Goal: Task Accomplishment & Management: Complete application form

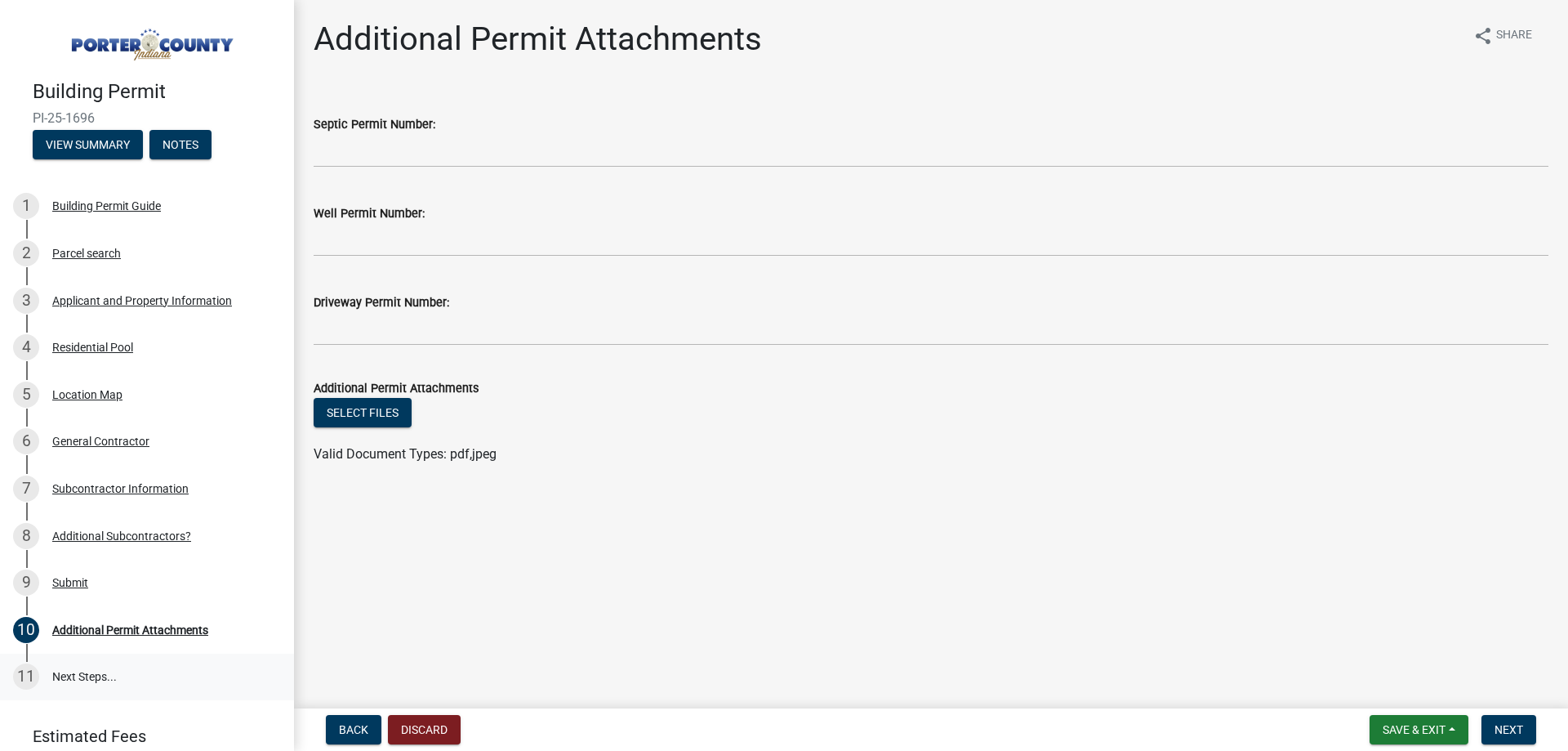
click at [79, 678] on link "11 Next Steps..." at bounding box center [147, 677] width 294 height 47
click at [1522, 727] on span "Next" at bounding box center [1509, 729] width 29 height 13
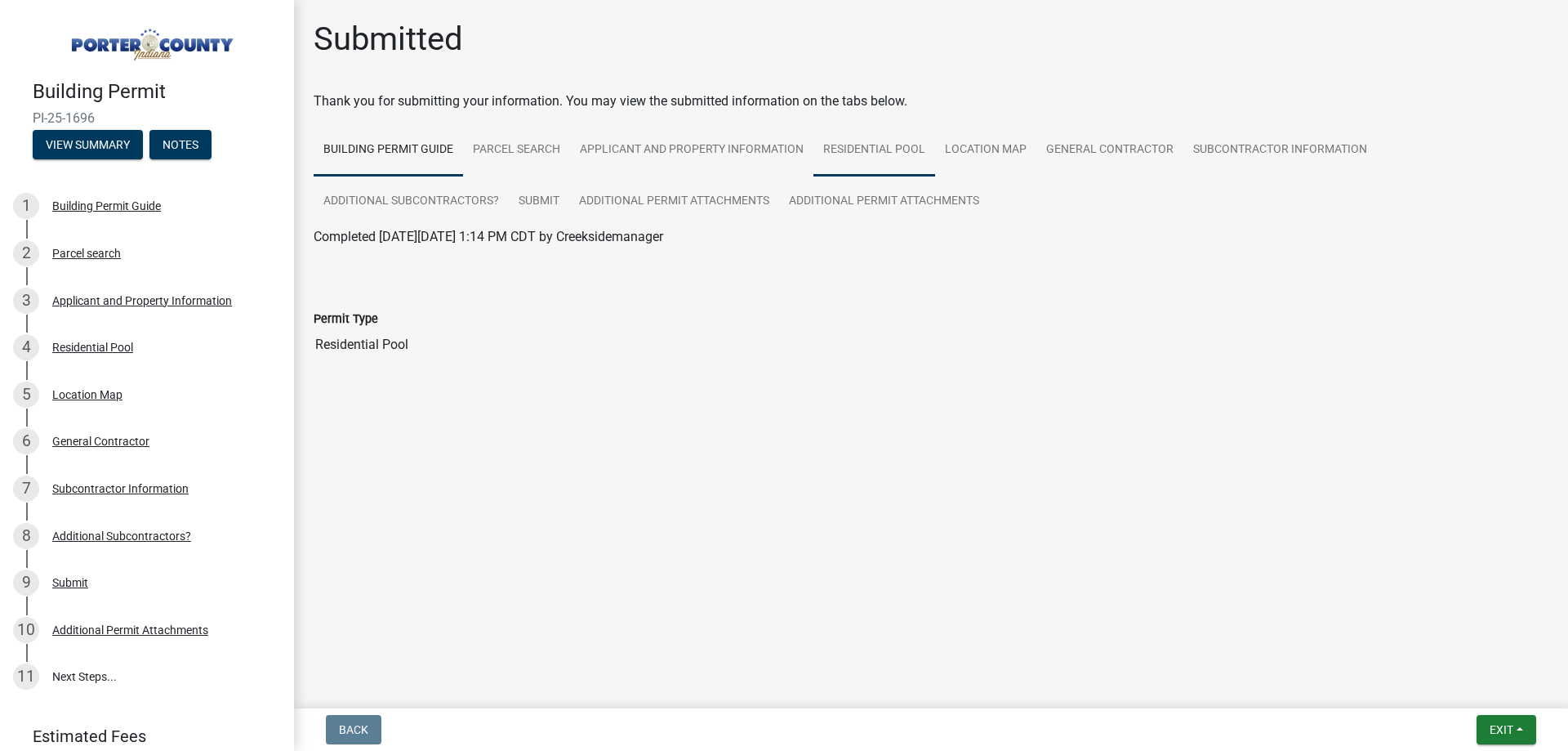
click at [846, 141] on link "Residential Pool" at bounding box center [874, 151] width 122 height 52
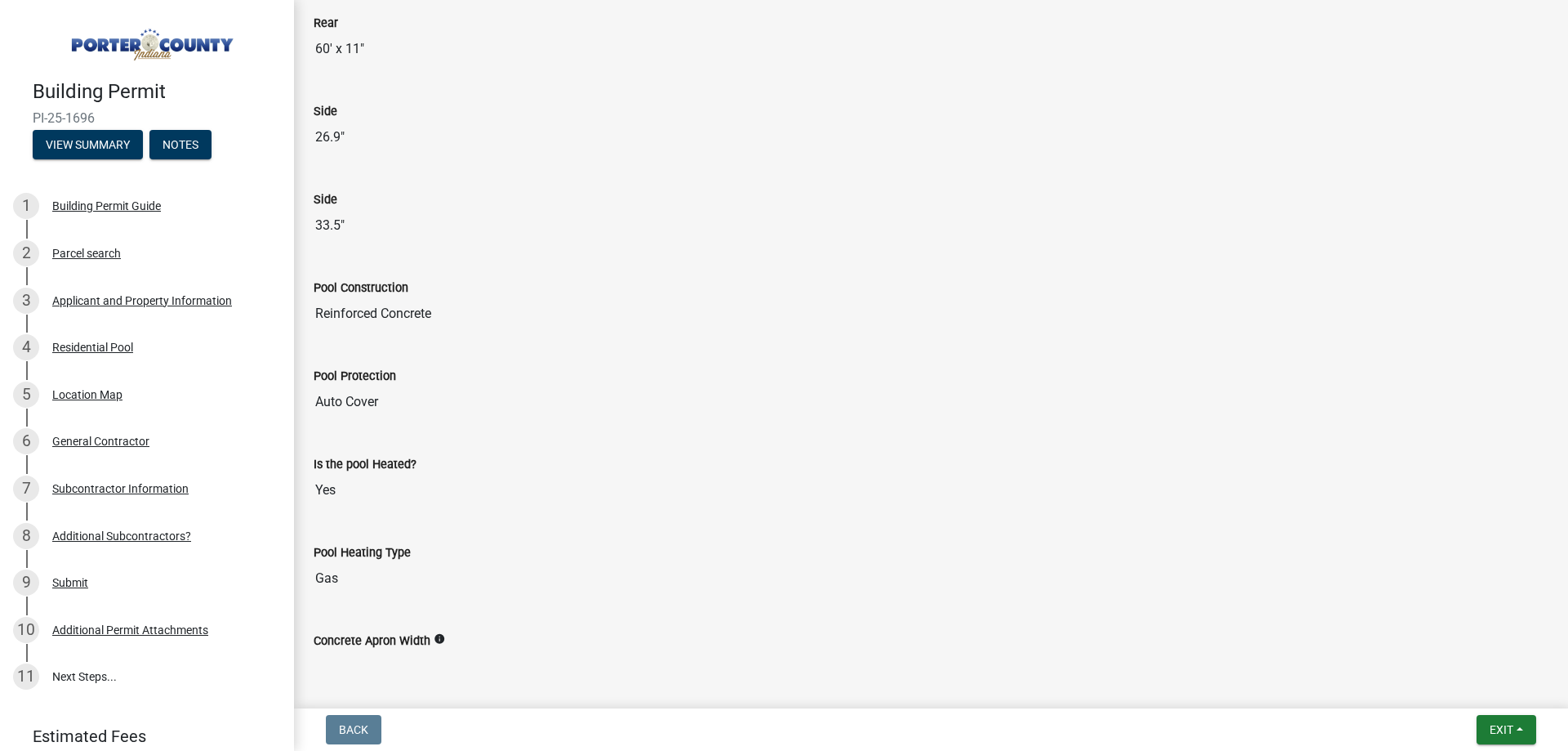
scroll to position [545, 0]
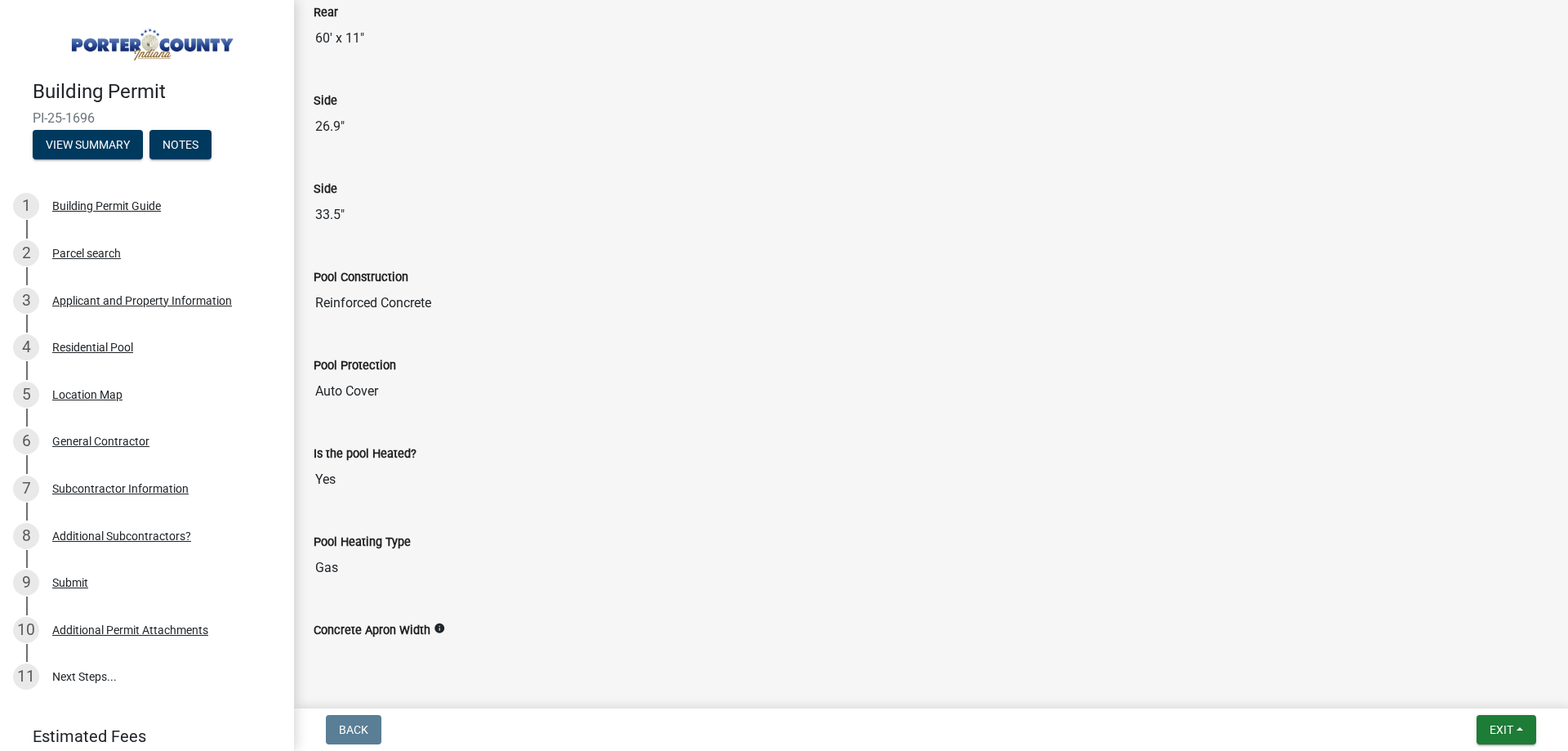
click at [401, 368] on div "Pool Protection" at bounding box center [931, 365] width 1235 height 19
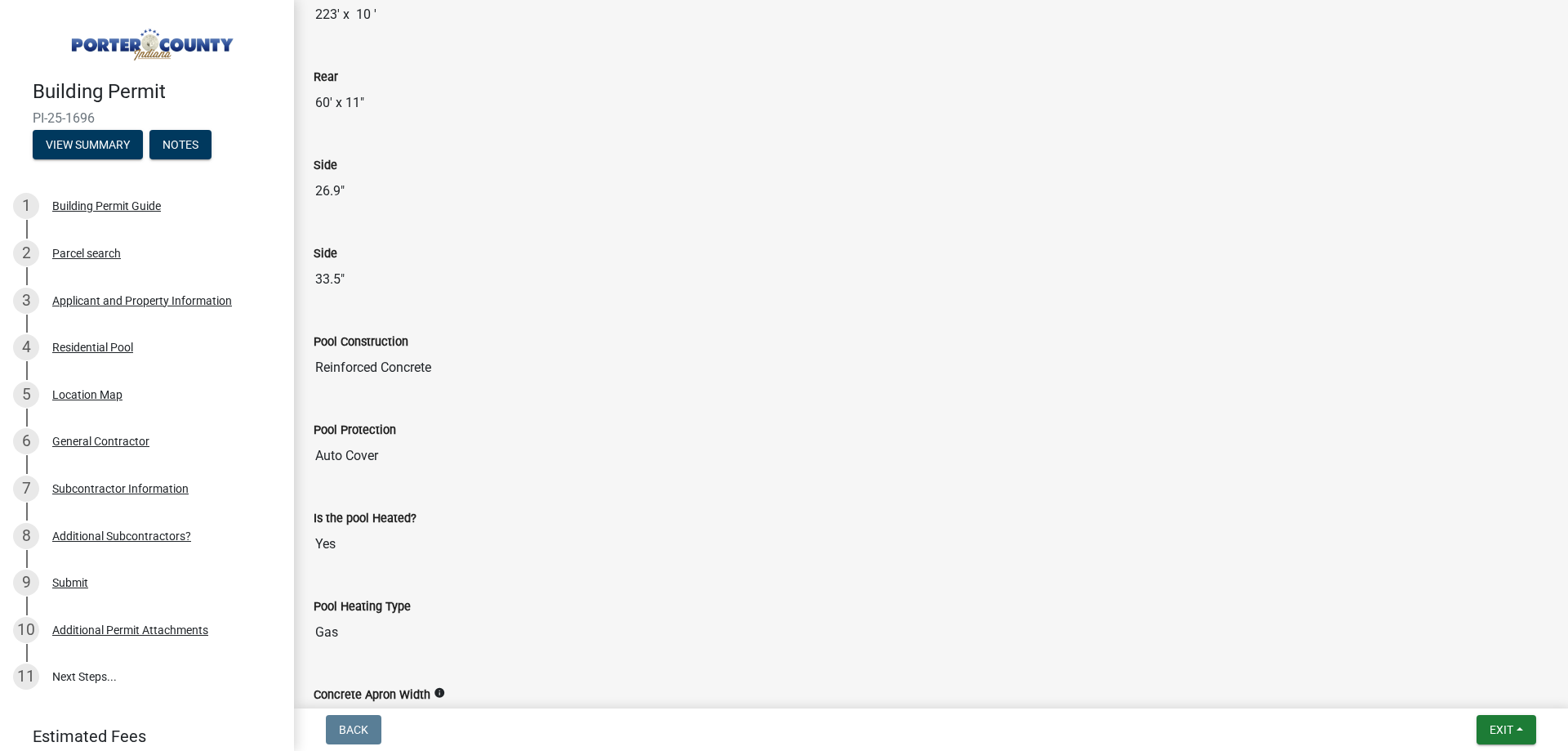
scroll to position [65, 0]
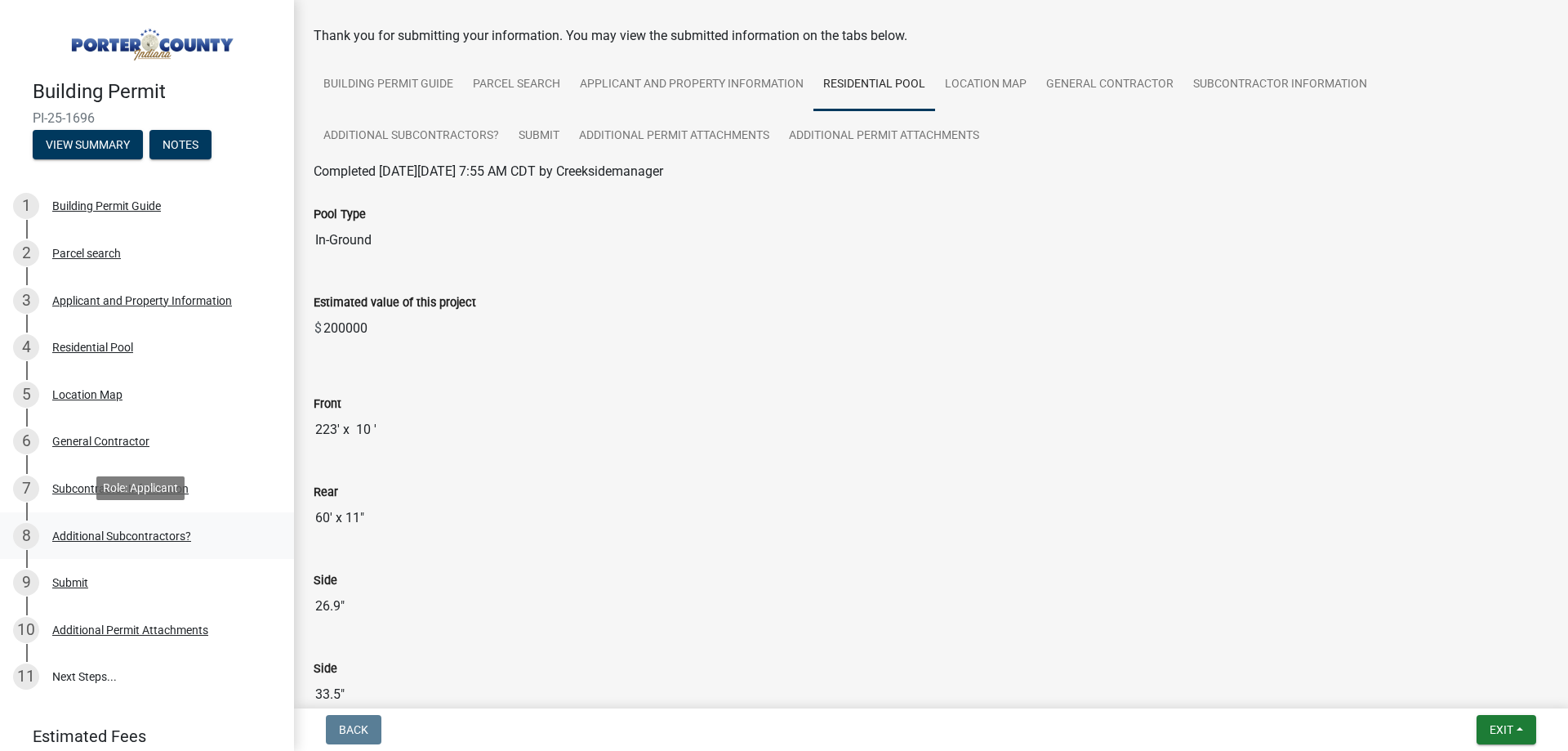
click at [79, 530] on div "Additional Subcontractors?" at bounding box center [122, 536] width 139 height 12
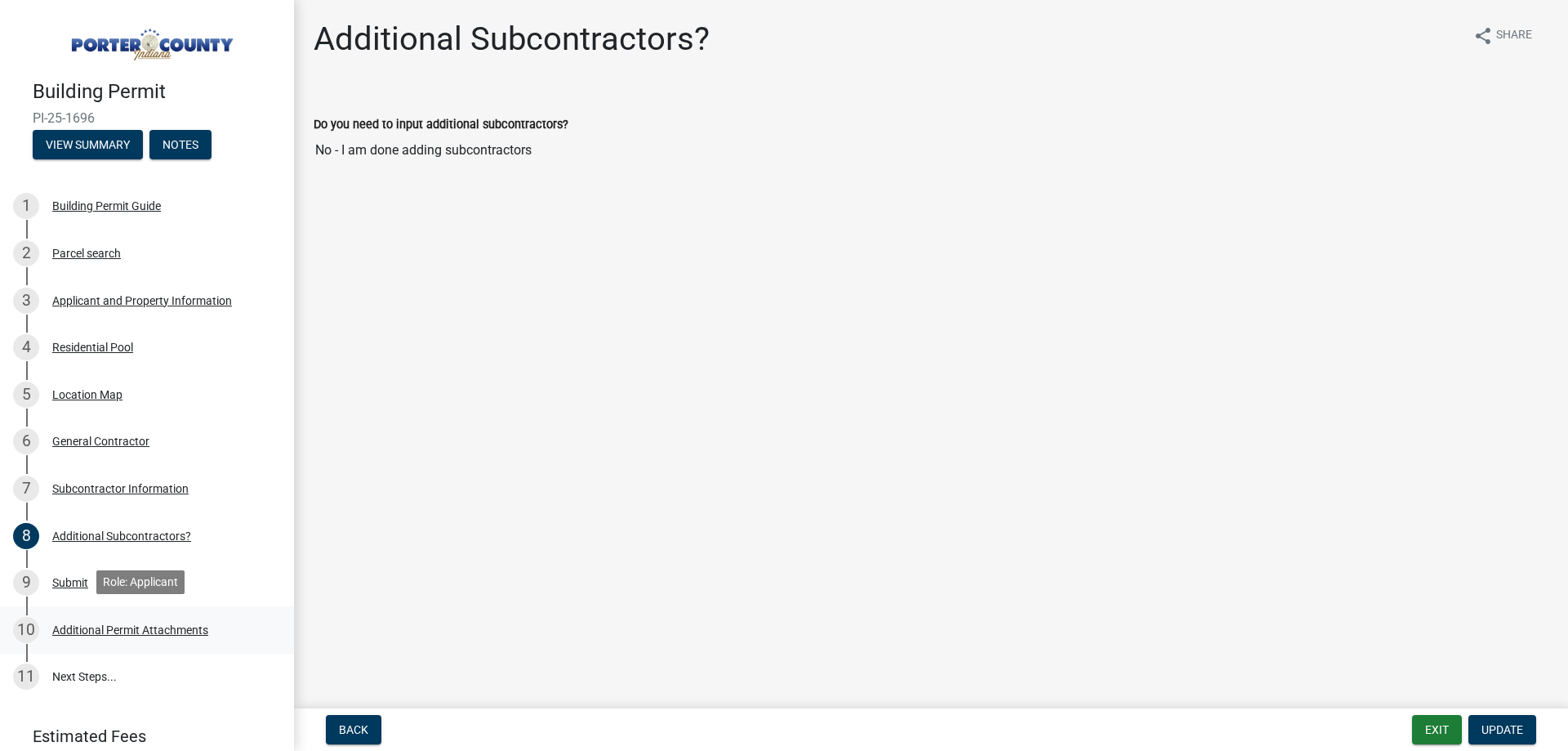
click at [120, 628] on div "Additional Permit Attachments" at bounding box center [130, 630] width 156 height 12
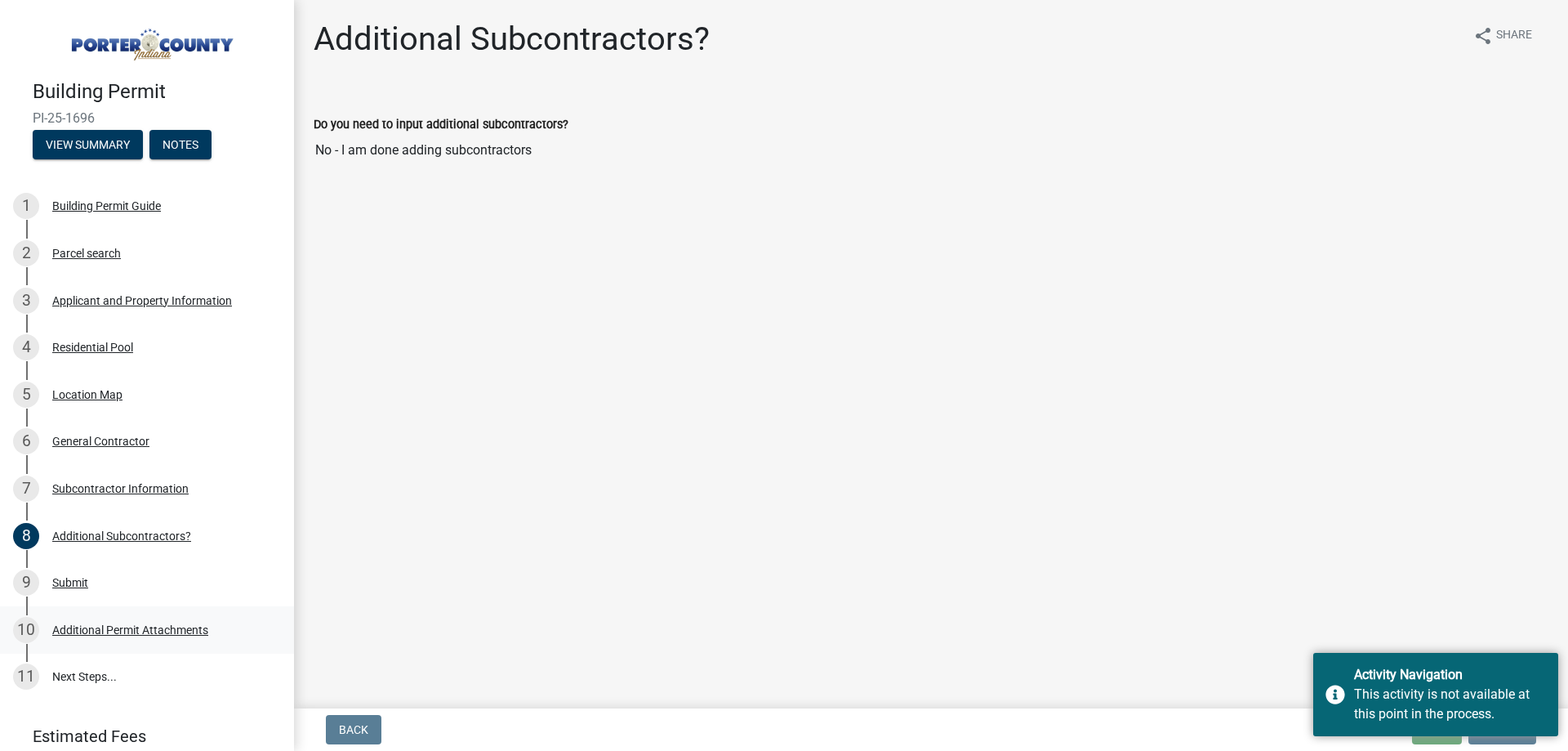
click at [148, 629] on div "Additional Permit Attachments" at bounding box center [130, 630] width 156 height 12
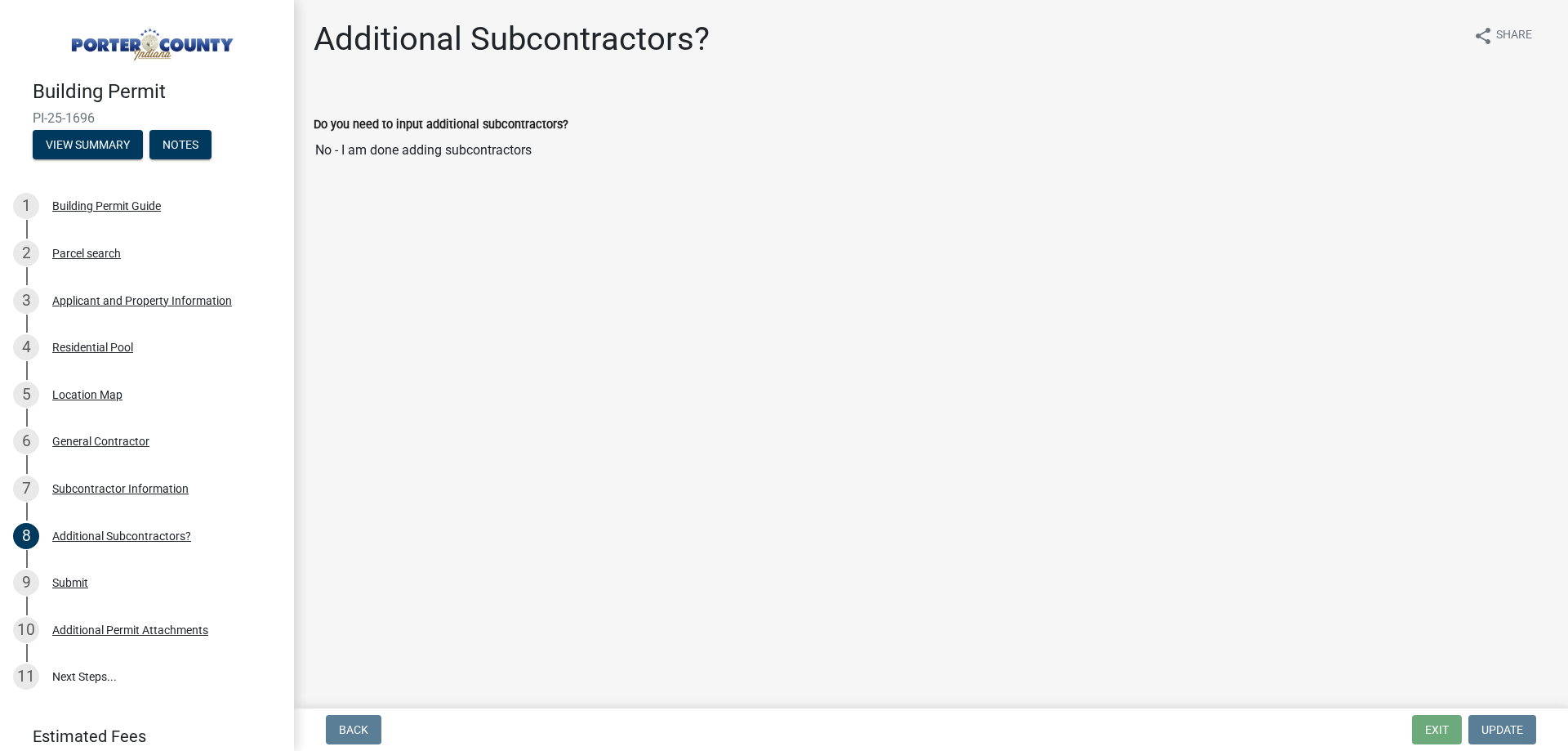
click at [1287, 647] on main "Additional Subcontractors? share Share Do you need to input additional subcontr…" at bounding box center [931, 351] width 1274 height 702
click at [171, 152] on button "Notes" at bounding box center [180, 145] width 62 height 30
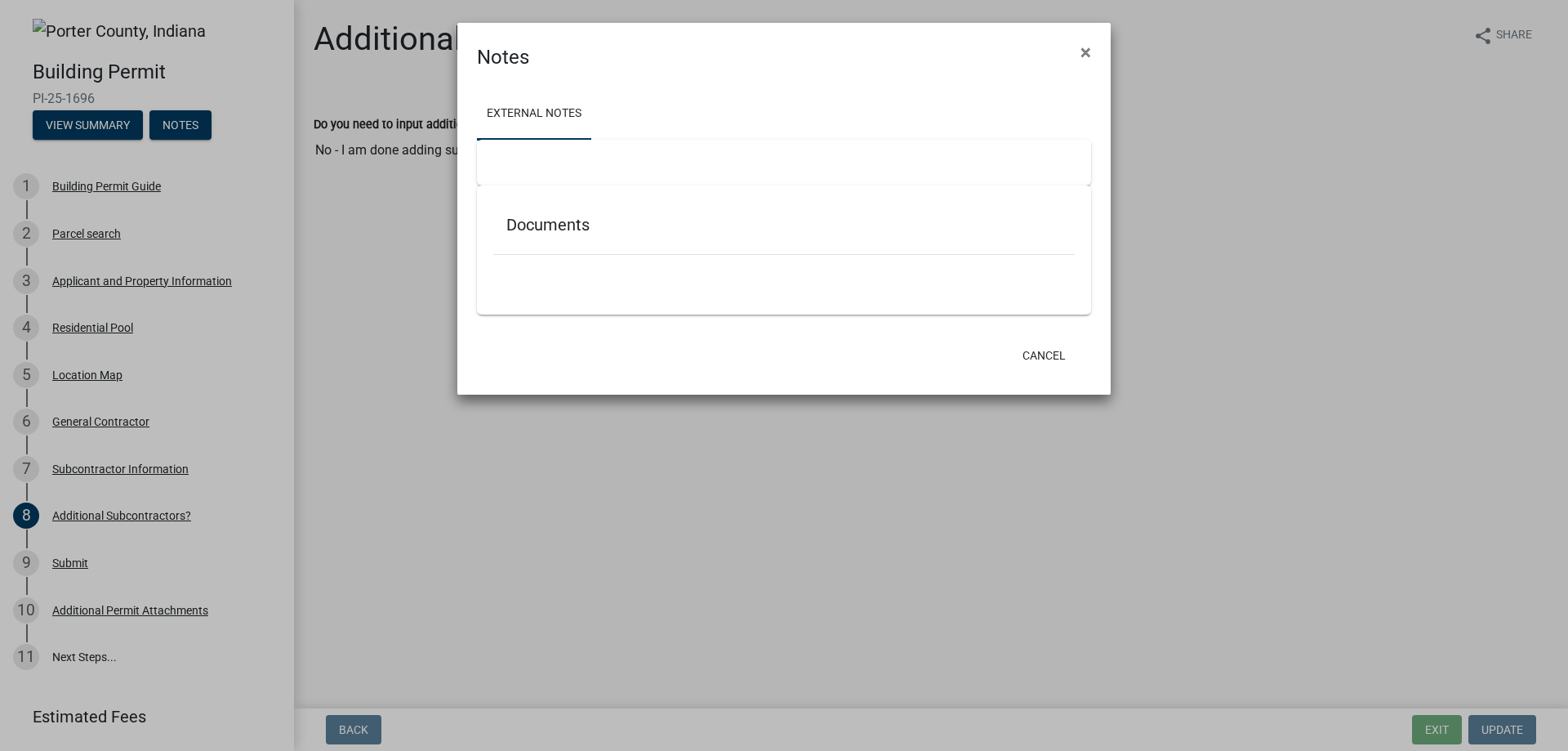
click at [562, 229] on h5 "Documents" at bounding box center [784, 224] width 555 height 19
click at [548, 162] on div at bounding box center [784, 162] width 615 height 46
click at [532, 123] on link "External Notes" at bounding box center [533, 114] width 114 height 52
click at [574, 263] on div at bounding box center [784, 263] width 582 height 17
click at [632, 109] on ul "External Notes" at bounding box center [784, 113] width 615 height 52
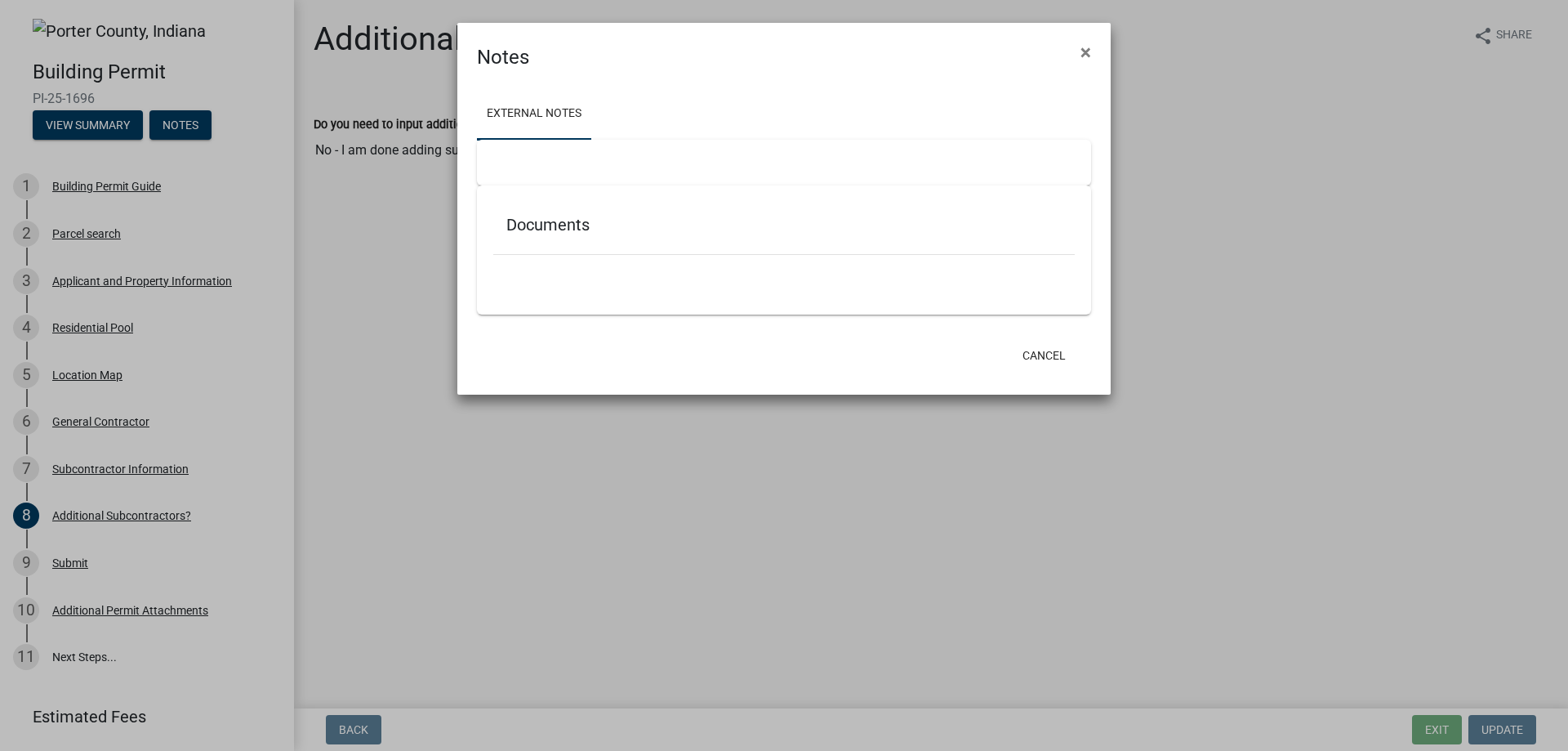
click at [540, 133] on link "External Notes" at bounding box center [533, 114] width 114 height 52
drag, startPoint x: 546, startPoint y: 161, endPoint x: 653, endPoint y: 226, distance: 125.2
click at [546, 161] on div at bounding box center [784, 162] width 615 height 46
drag, startPoint x: 1022, startPoint y: 90, endPoint x: 812, endPoint y: 62, distance: 211.9
click at [1006, 80] on div "External Notes Documents" at bounding box center [784, 203] width 653 height 262
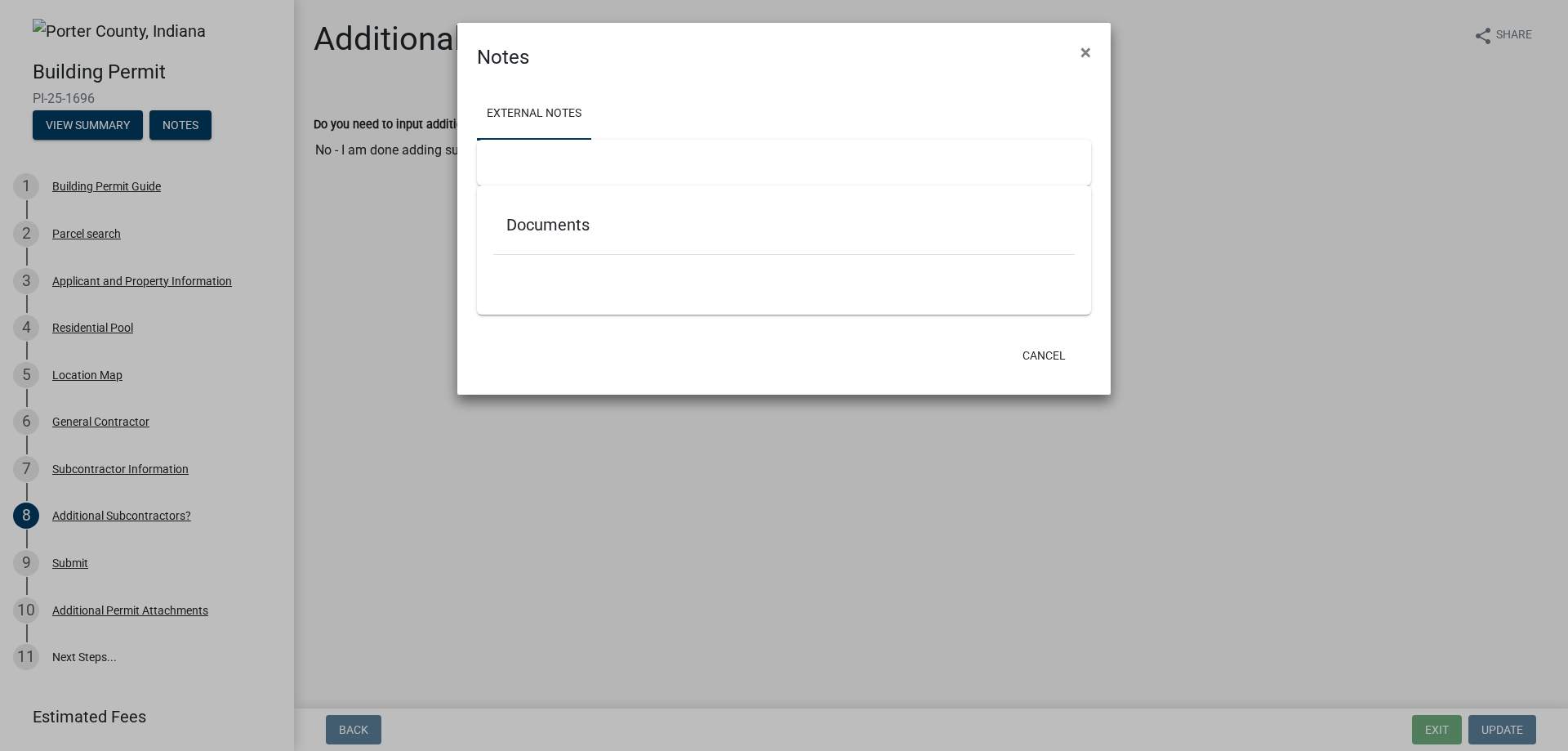
drag, startPoint x: 810, startPoint y: 65, endPoint x: 627, endPoint y: 90, distance: 184.7
click at [768, 73] on form "Notes × External Notes Documents Cancel" at bounding box center [784, 201] width 653 height 357
click at [535, 111] on link "External Notes" at bounding box center [533, 114] width 114 height 52
drag, startPoint x: 535, startPoint y: 111, endPoint x: 516, endPoint y: 159, distance: 51.6
click at [516, 159] on div at bounding box center [784, 162] width 615 height 46
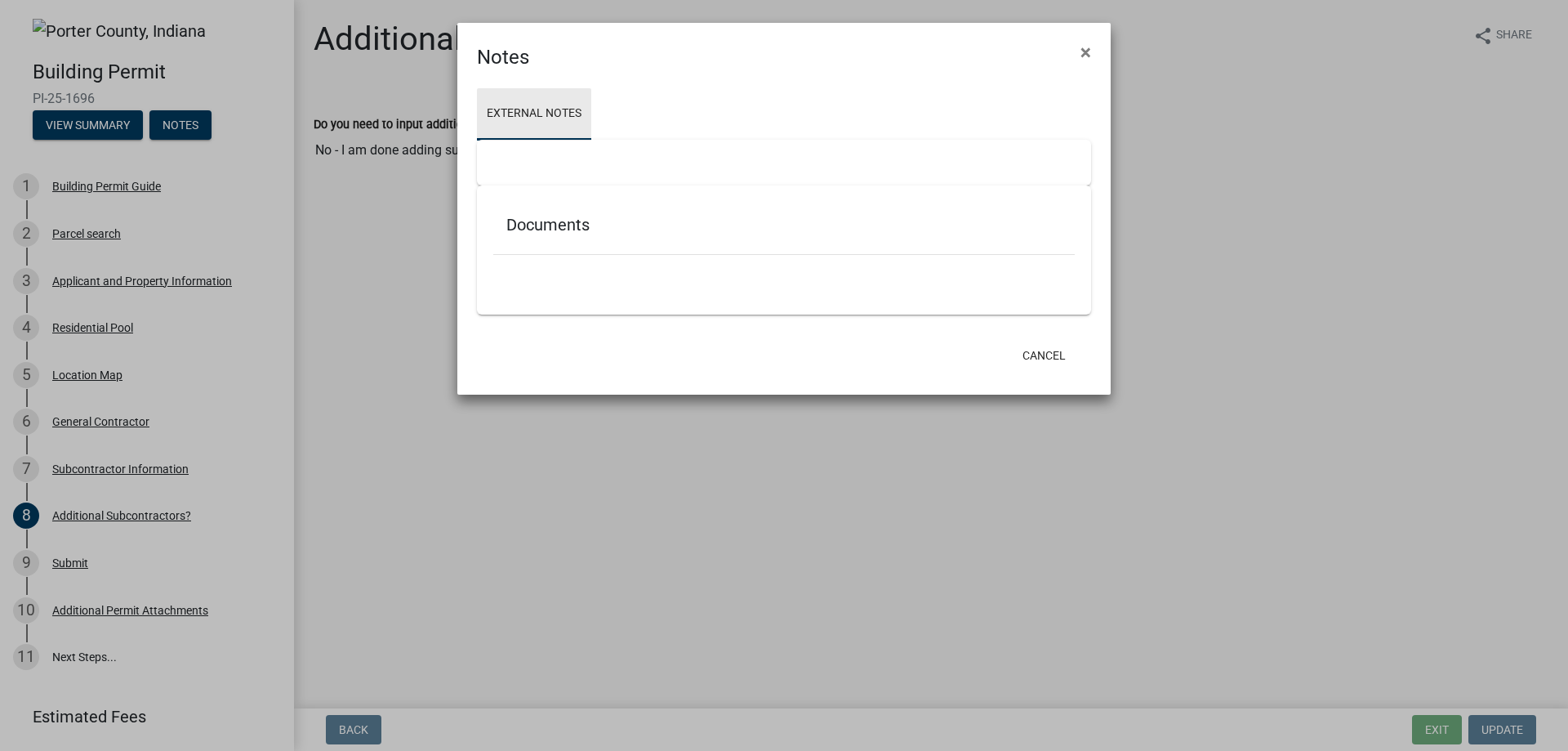
click at [503, 126] on link "External Notes" at bounding box center [533, 114] width 114 height 52
drag, startPoint x: 505, startPoint y: 123, endPoint x: 763, endPoint y: 219, distance: 275.3
click at [763, 219] on h5 "Documents" at bounding box center [784, 224] width 555 height 19
click at [530, 158] on div at bounding box center [784, 162] width 615 height 46
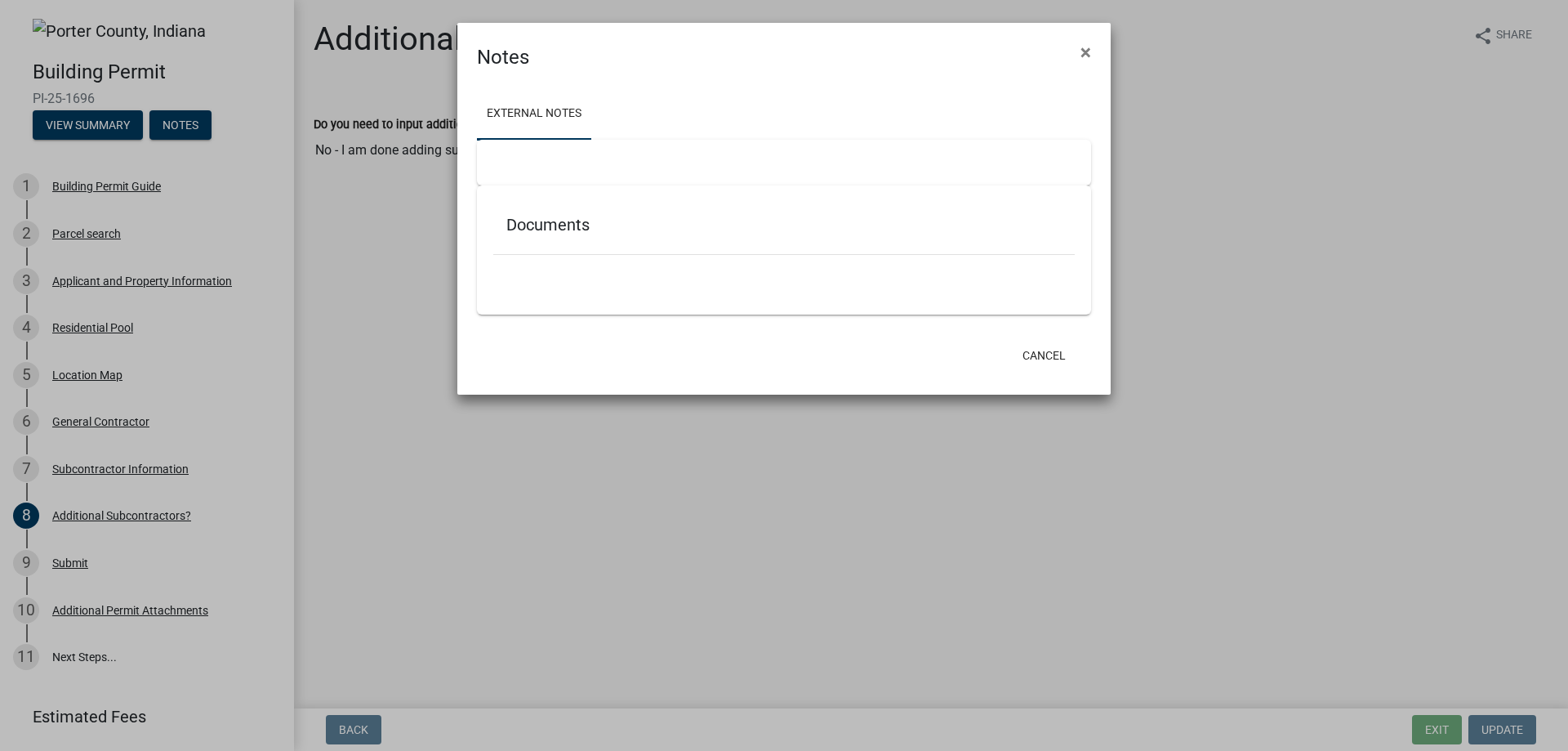
drag, startPoint x: 530, startPoint y: 170, endPoint x: 543, endPoint y: 235, distance: 66.3
click at [530, 181] on div at bounding box center [784, 162] width 615 height 46
click at [551, 277] on ul at bounding box center [784, 278] width 582 height 13
click at [553, 233] on h5 "Documents" at bounding box center [784, 224] width 555 height 19
click at [551, 223] on h5 "Documents" at bounding box center [784, 224] width 555 height 19
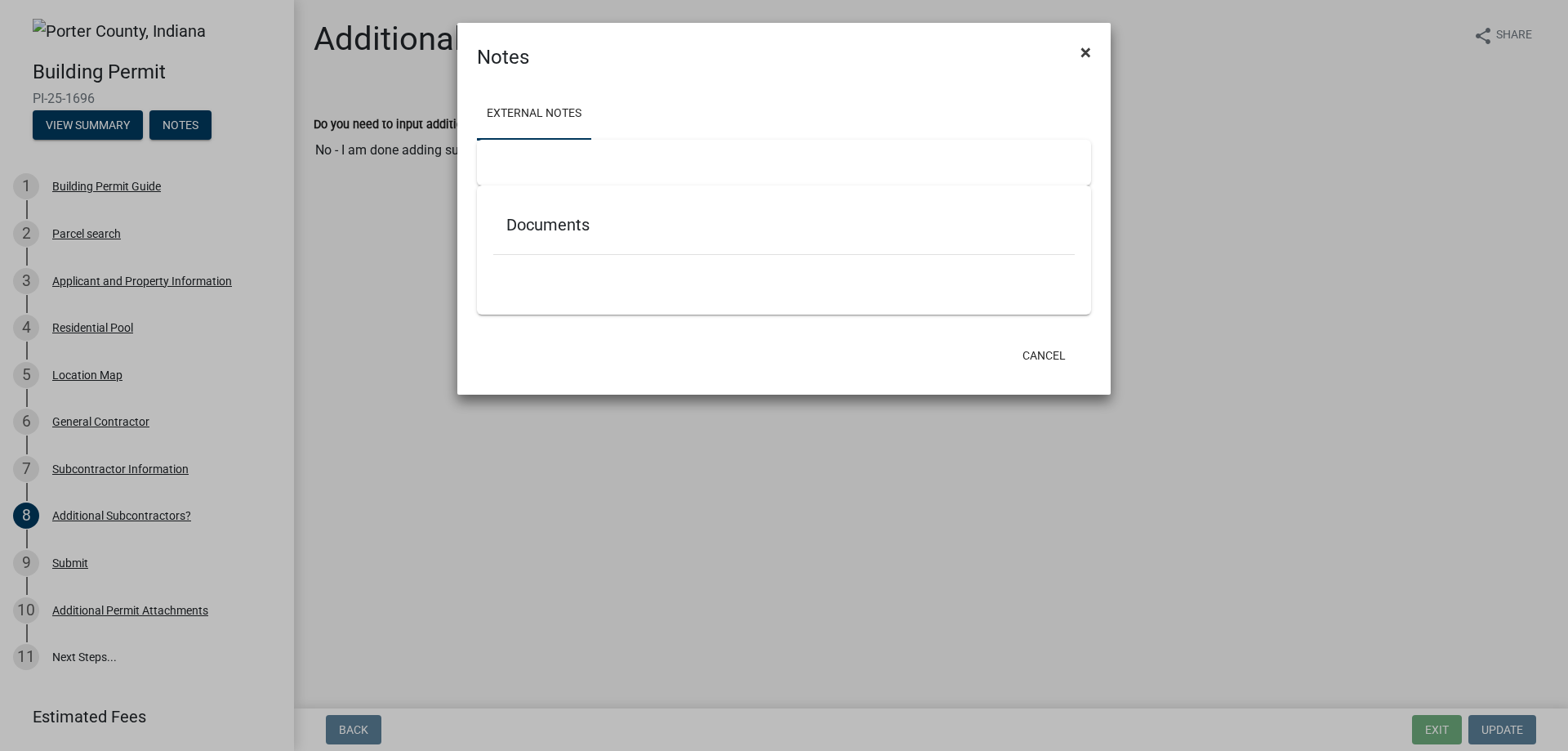
drag, startPoint x: 551, startPoint y: 224, endPoint x: 1079, endPoint y: 48, distance: 556.6
click at [1079, 48] on button "×" at bounding box center [1085, 52] width 36 height 46
